Goal: Task Accomplishment & Management: Use online tool/utility

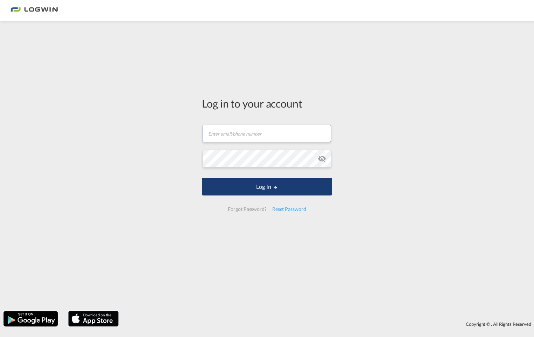
type input "[PERSON_NAME][EMAIL_ADDRESS][DOMAIN_NAME]"
click at [271, 190] on button "Log In" at bounding box center [267, 186] width 130 height 17
